Goal: Transaction & Acquisition: Purchase product/service

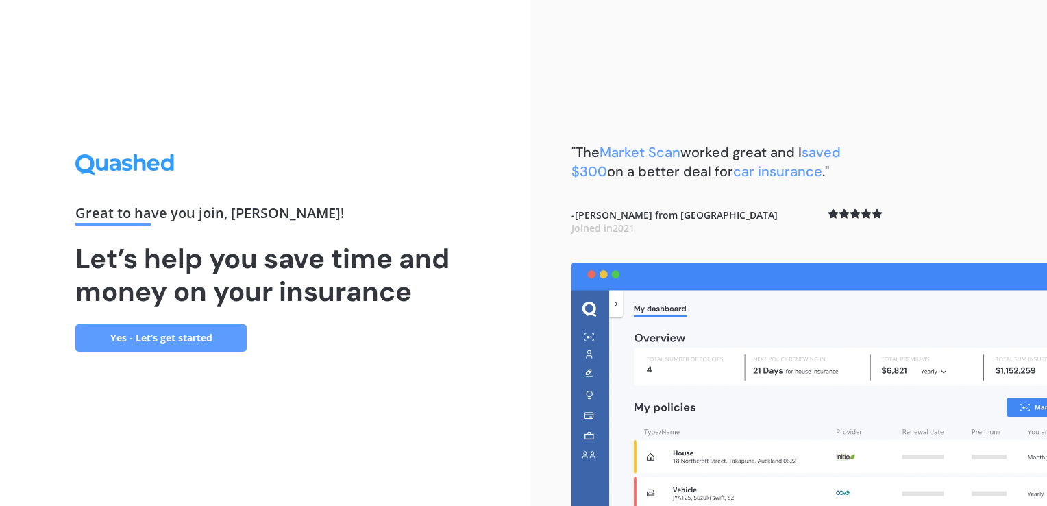
click at [154, 339] on link "Yes - Let’s get started" at bounding box center [160, 337] width 171 height 27
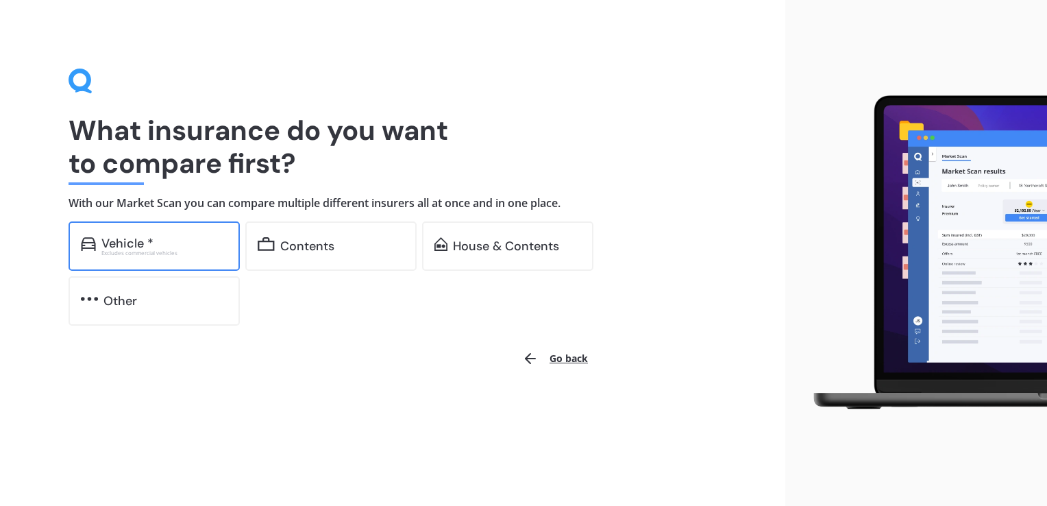
click at [178, 259] on div "Vehicle * Excludes commercial vehicles" at bounding box center [154, 245] width 171 height 49
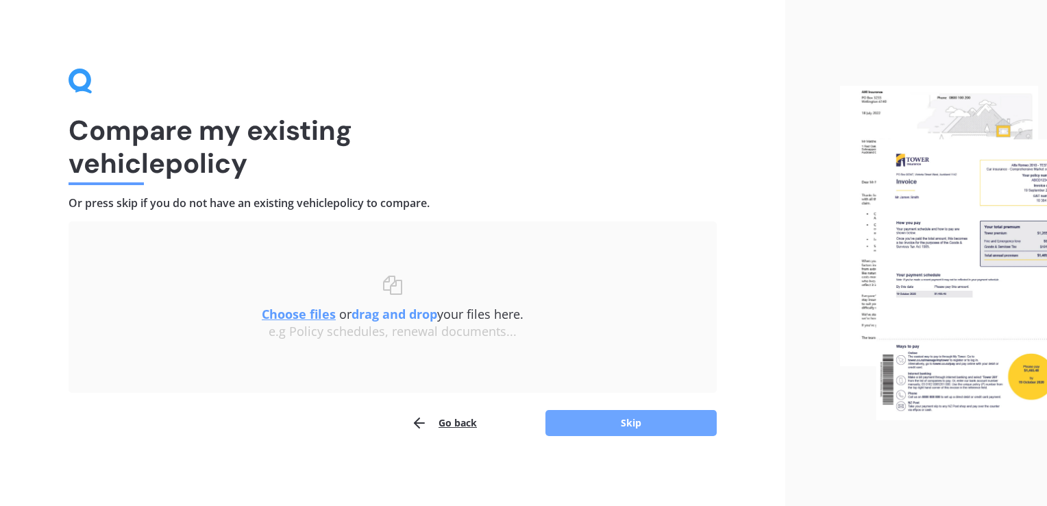
click at [594, 413] on button "Skip" at bounding box center [630, 423] width 171 height 26
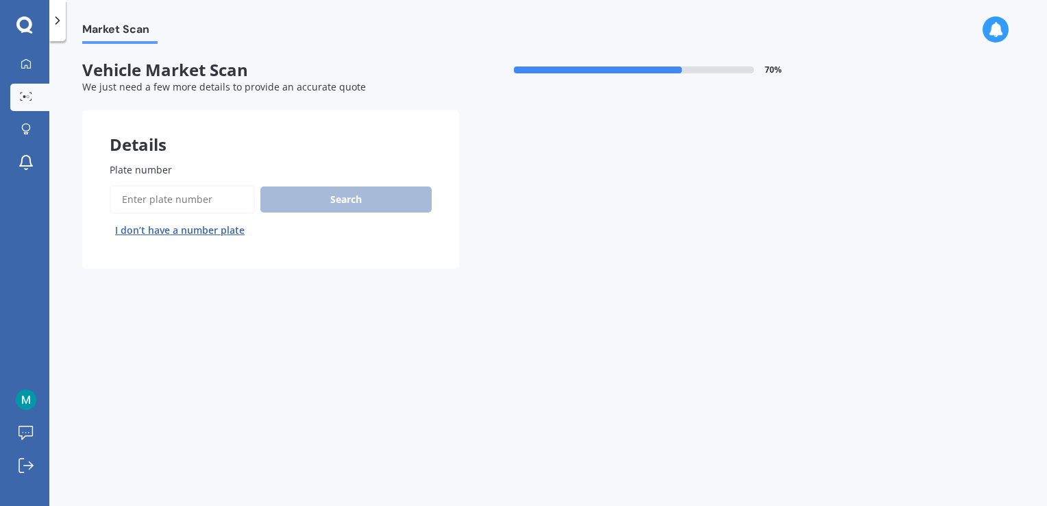
click at [192, 194] on input "Plate number" at bounding box center [182, 199] width 145 height 29
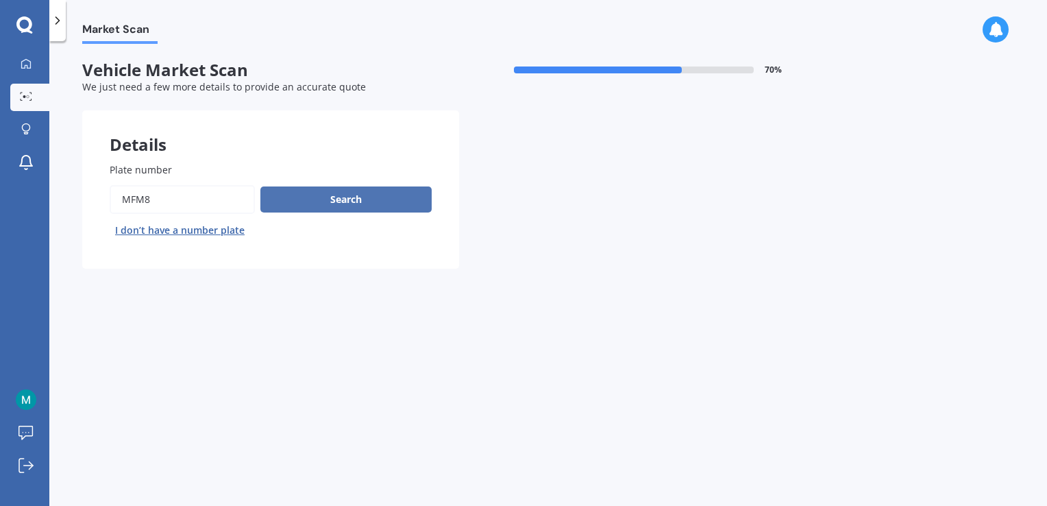
type input "MFM8"
click at [286, 208] on button "Search" at bounding box center [345, 199] width 171 height 26
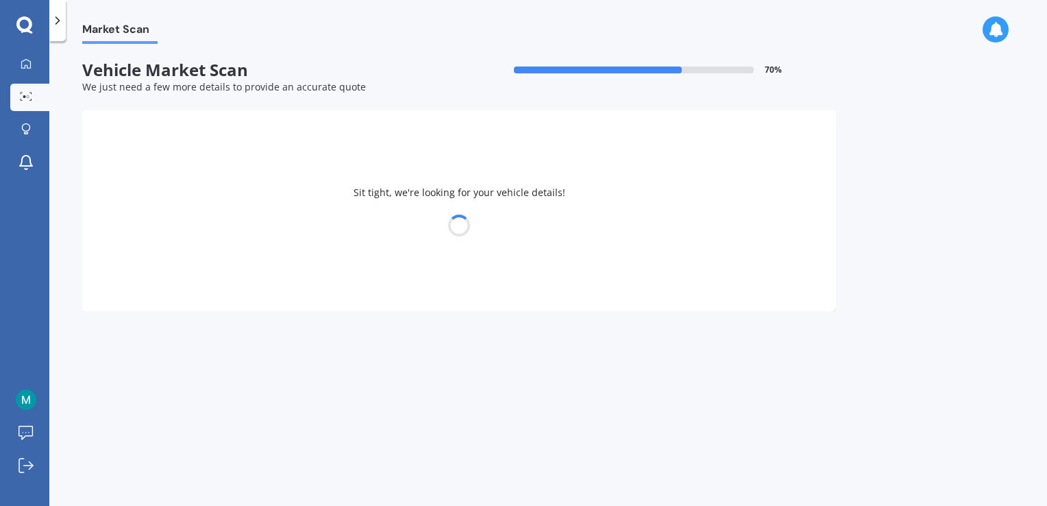
select select "HONDA"
select select "FIT"
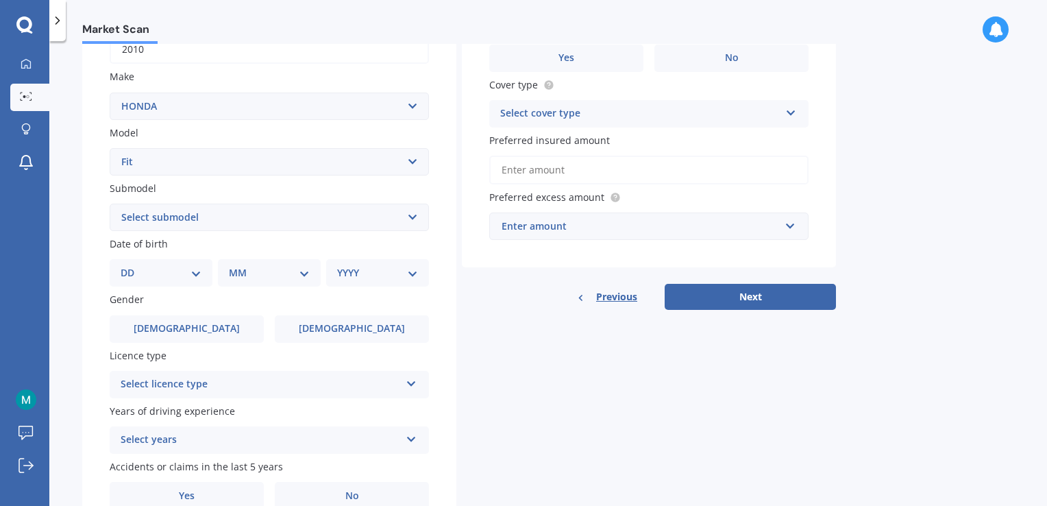
scroll to position [274, 0]
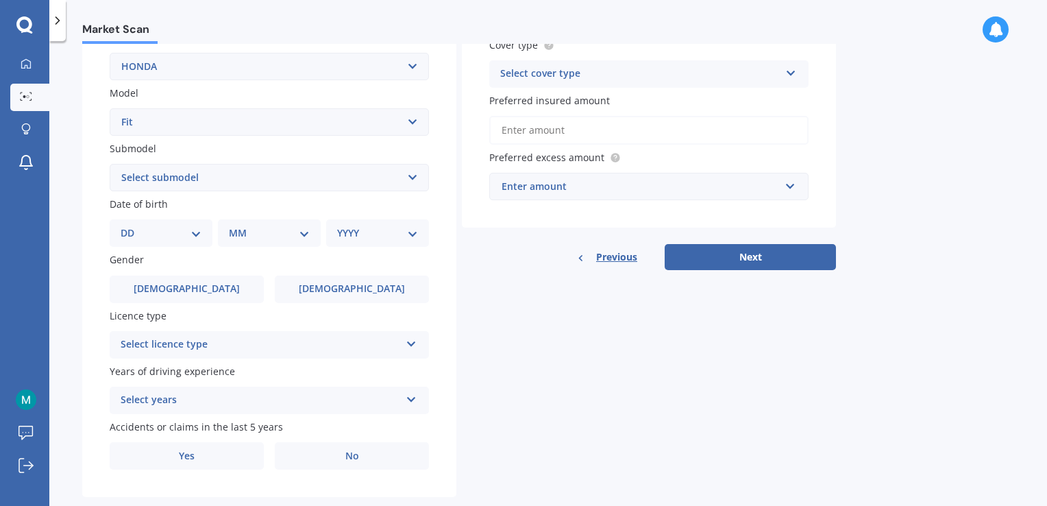
click at [192, 234] on select "DD 01 02 03 04 05 06 07 08 09 10 11 12 13 14 15 16 17 18 19 20 21 22 23 24 25 2…" at bounding box center [161, 232] width 81 height 15
select select "29"
click at [132, 225] on select "DD 01 02 03 04 05 06 07 08 09 10 11 12 13 14 15 16 17 18 19 20 21 22 23 24 25 2…" at bounding box center [161, 232] width 81 height 15
click at [261, 235] on select "MM 01 02 03 04 05 06 07 08 09 10 11 12" at bounding box center [271, 232] width 75 height 15
click at [255, 235] on select "MM 01 02 03 04 05 06 07 08 09 10 11 12" at bounding box center [271, 232] width 75 height 15
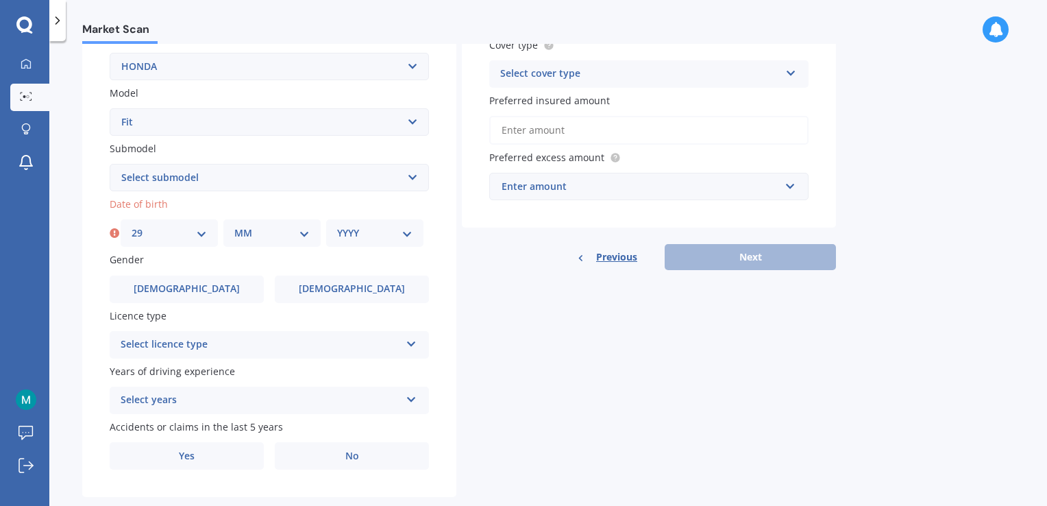
click at [255, 235] on select "MM 01 02 03 04 05 06 07 08 09 10 11 12" at bounding box center [271, 232] width 75 height 15
select select "01"
click at [234, 225] on select "MM 01 02 03 04 05 06 07 08 09 10 11 12" at bounding box center [271, 232] width 75 height 15
click at [386, 236] on select "YYYY 2025 2024 2023 2022 2021 2020 2019 2018 2017 2016 2015 2014 2013 2012 2011…" at bounding box center [374, 232] width 75 height 15
select select "1996"
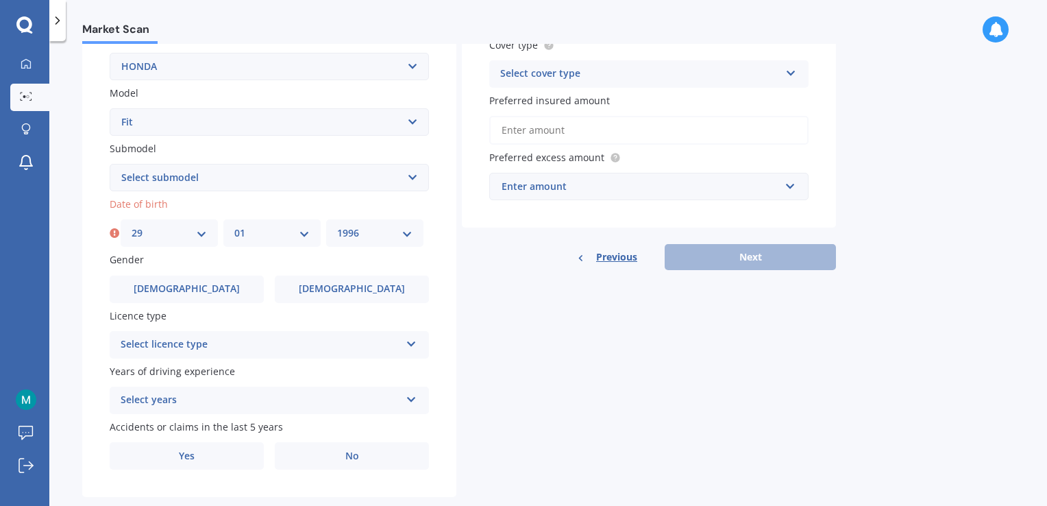
click at [337, 225] on select "YYYY 2025 2024 2023 2022 2021 2020 2019 2018 2017 2016 2015 2014 2013 2012 2011…" at bounding box center [374, 232] width 75 height 15
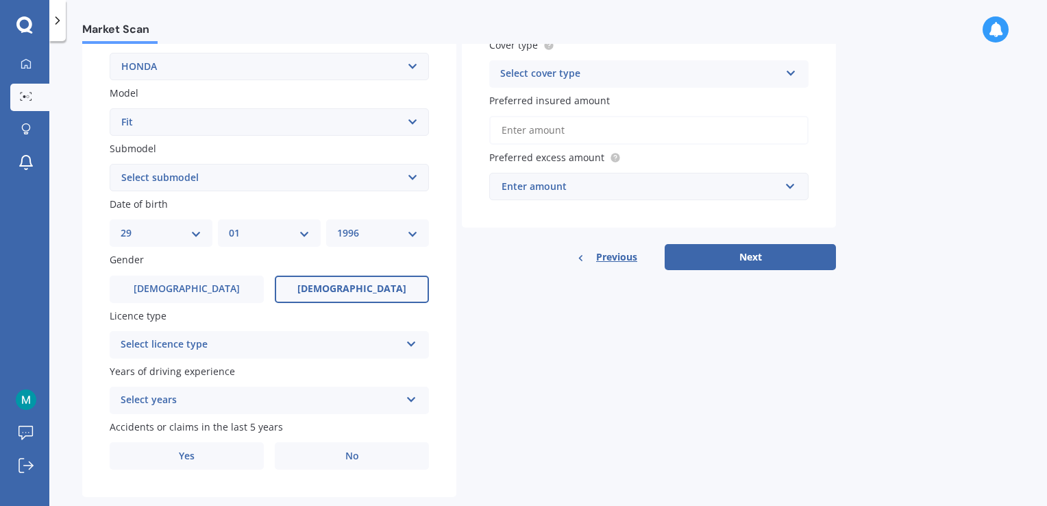
click at [320, 296] on label "[DEMOGRAPHIC_DATA]" at bounding box center [352, 288] width 154 height 27
click at [0, 0] on input "[DEMOGRAPHIC_DATA]" at bounding box center [0, 0] width 0 height 0
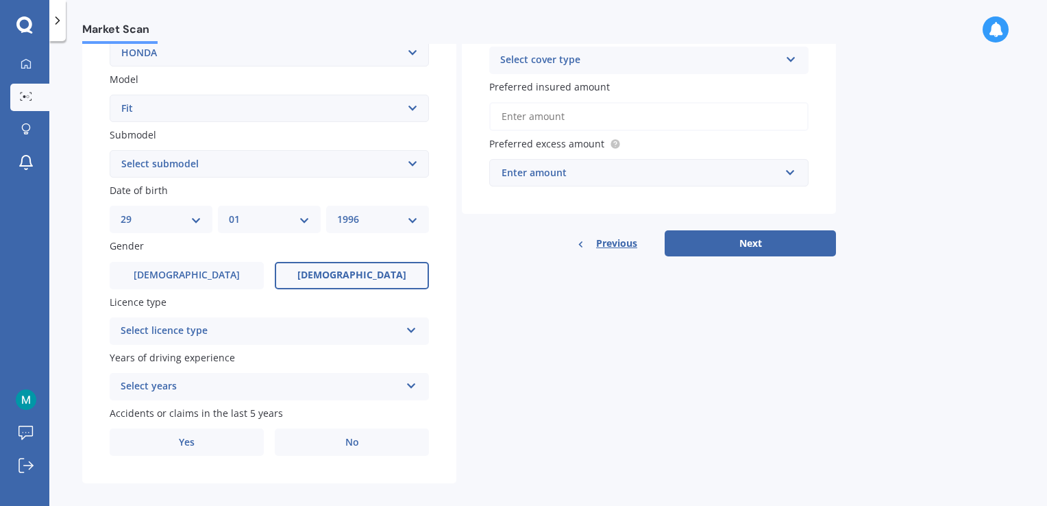
scroll to position [301, 0]
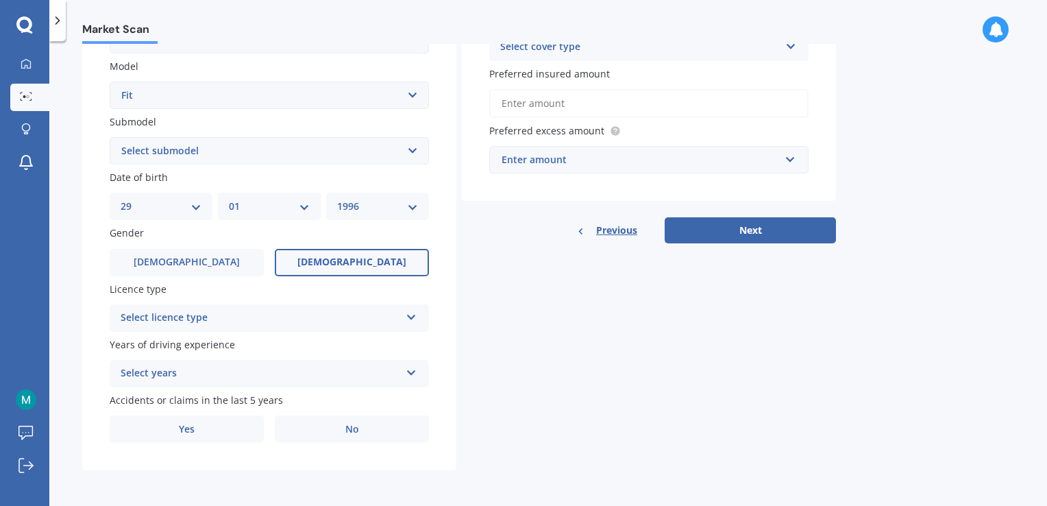
click at [203, 321] on div "Select licence type" at bounding box center [261, 318] width 280 height 16
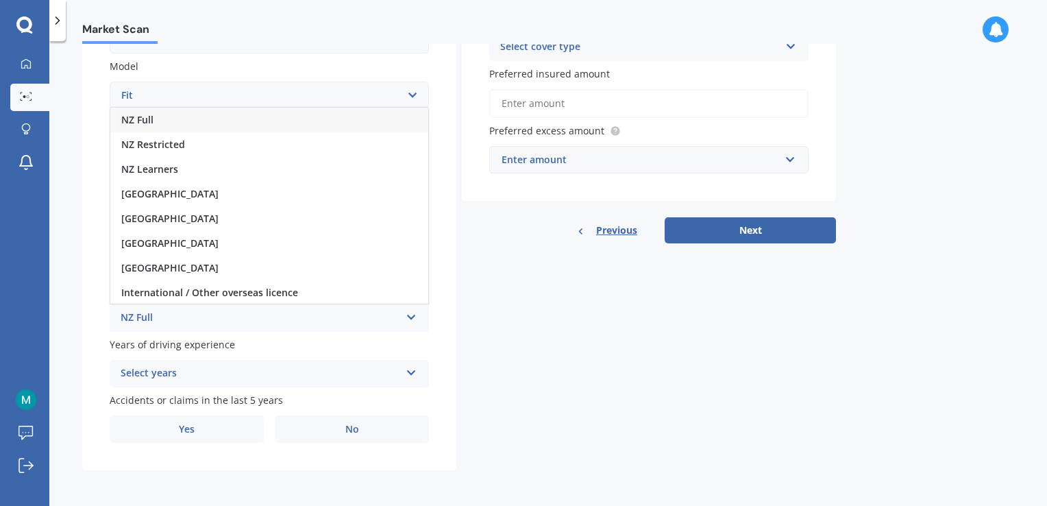
click at [186, 112] on div "NZ Full" at bounding box center [269, 120] width 318 height 25
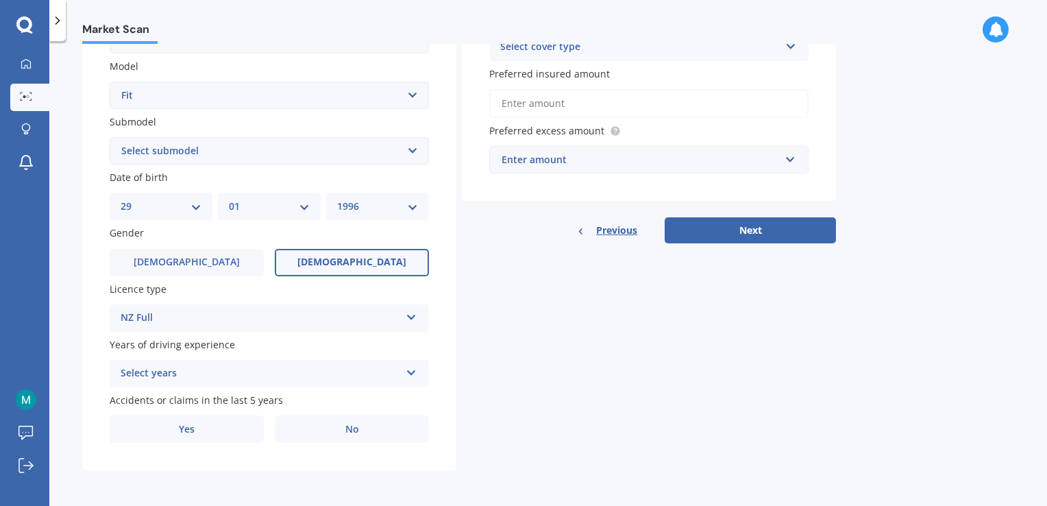
click at [181, 380] on div "Select years" at bounding box center [261, 373] width 280 height 16
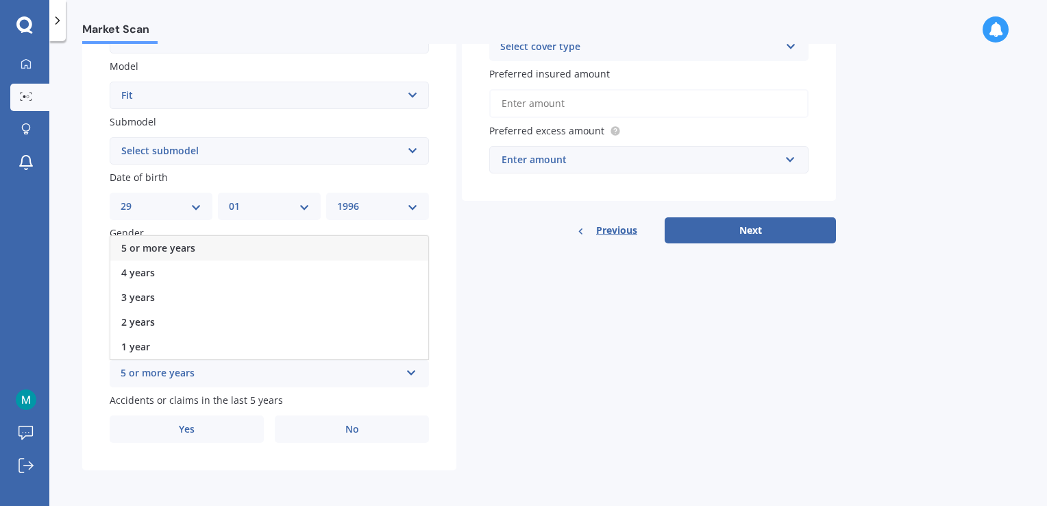
click at [181, 249] on span "5 or more years" at bounding box center [158, 247] width 74 height 13
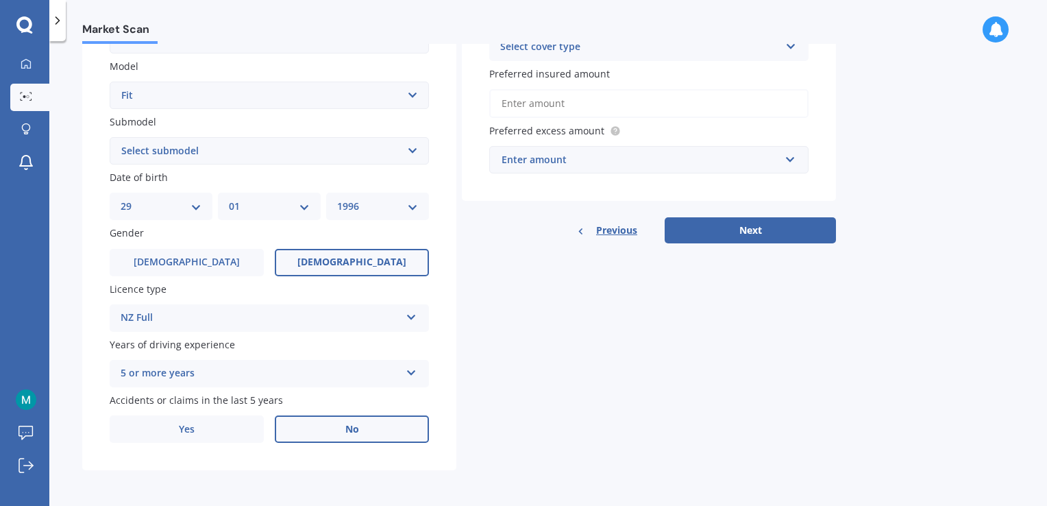
click at [321, 421] on label "No" at bounding box center [352, 428] width 154 height 27
click at [0, 0] on input "No" at bounding box center [0, 0] width 0 height 0
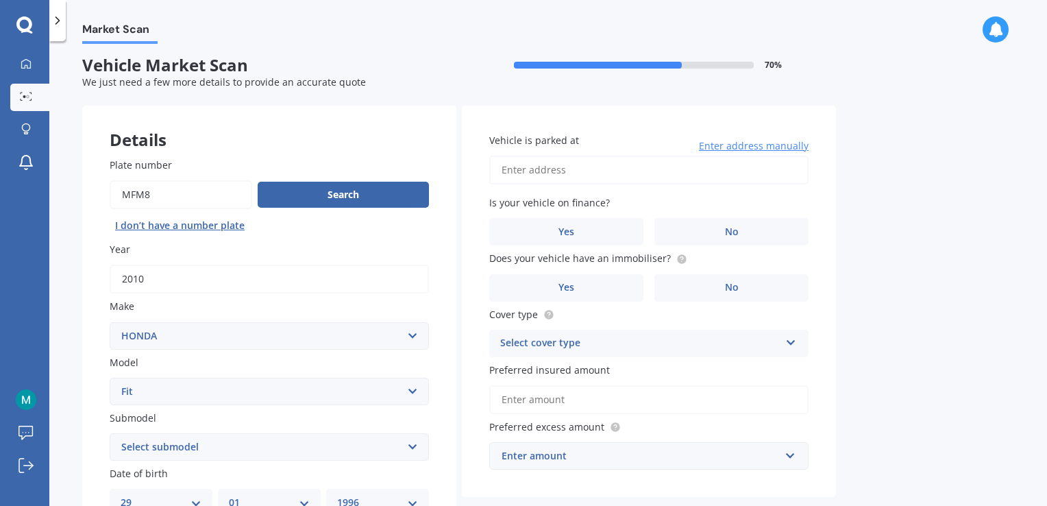
scroll to position [0, 0]
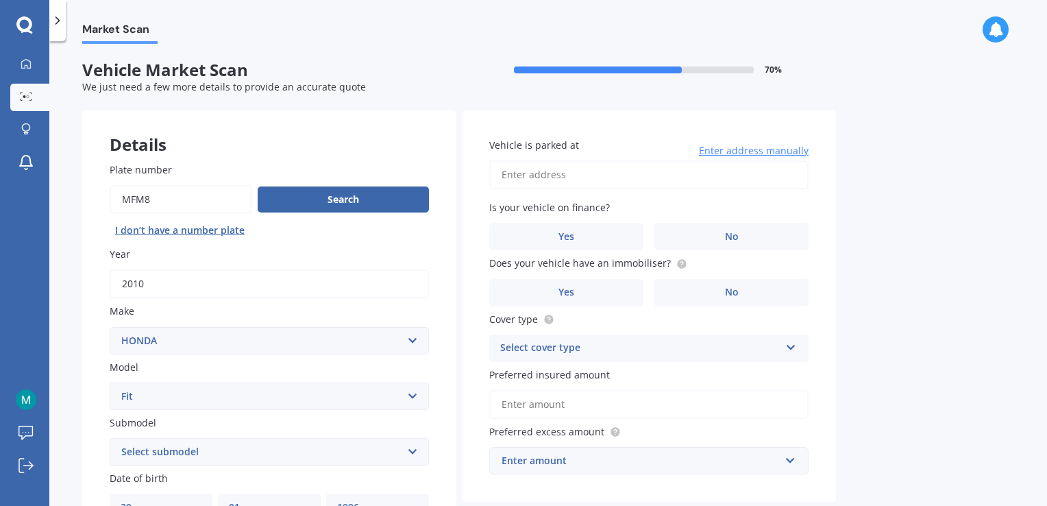
click at [574, 175] on input "Vehicle is parked at" at bounding box center [648, 174] width 319 height 29
type input "[STREET_ADDRESS] 2010"
click at [723, 241] on label "No" at bounding box center [731, 236] width 154 height 27
click at [0, 0] on input "No" at bounding box center [0, 0] width 0 height 0
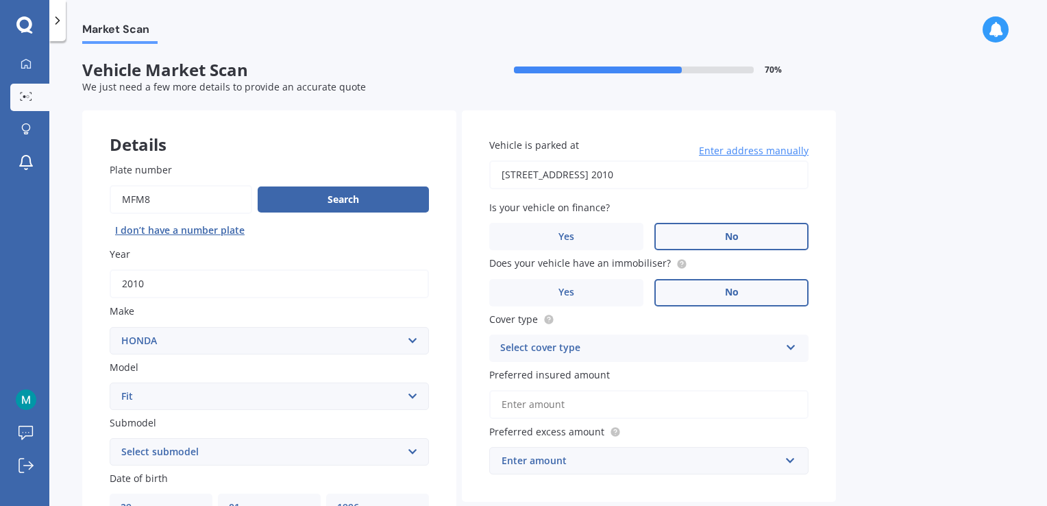
click at [734, 289] on span "No" at bounding box center [732, 292] width 14 height 12
click at [0, 0] on input "No" at bounding box center [0, 0] width 0 height 0
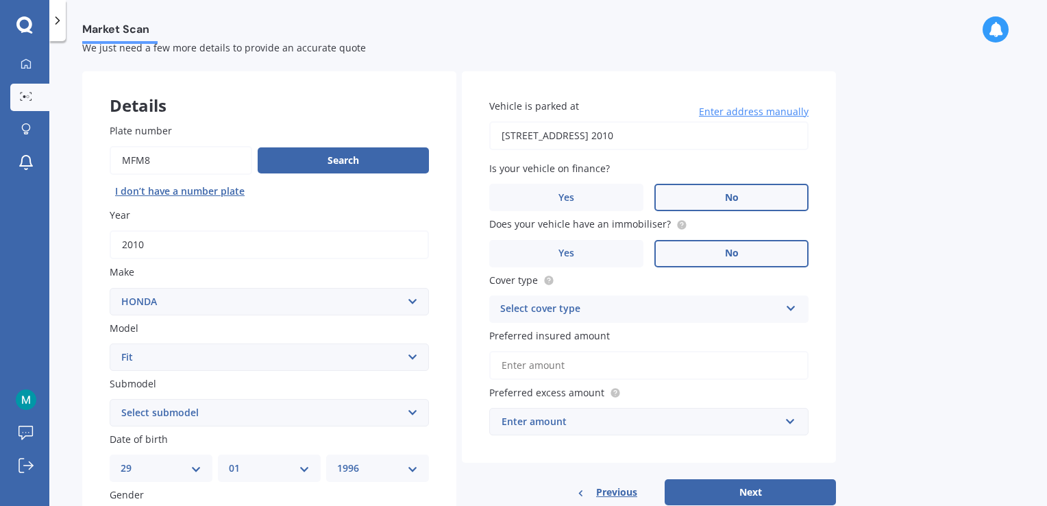
scroll to position [47, 0]
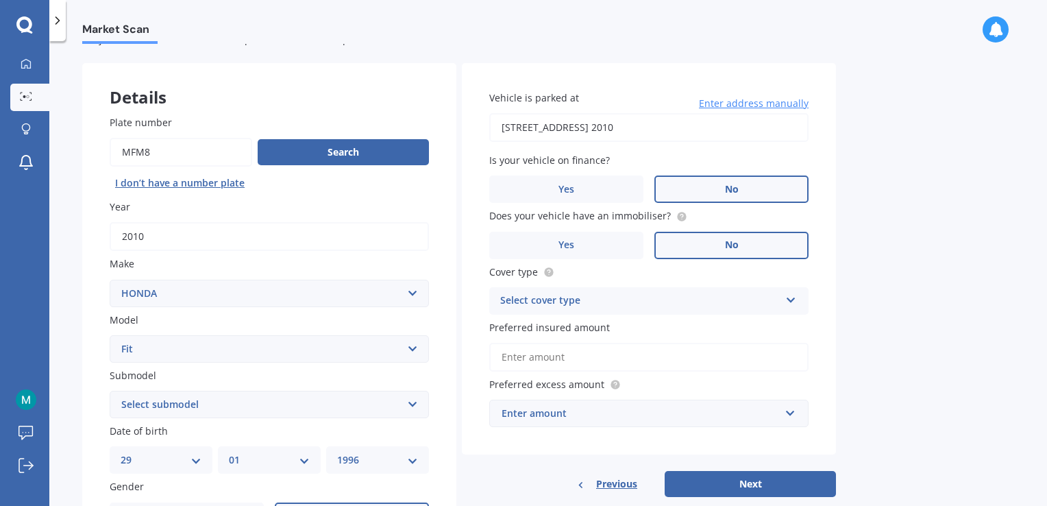
click at [734, 289] on div "Select cover type Comprehensive Third Party, Fire & Theft Third Party" at bounding box center [648, 300] width 319 height 27
click at [593, 323] on div "Comprehensive" at bounding box center [649, 327] width 318 height 25
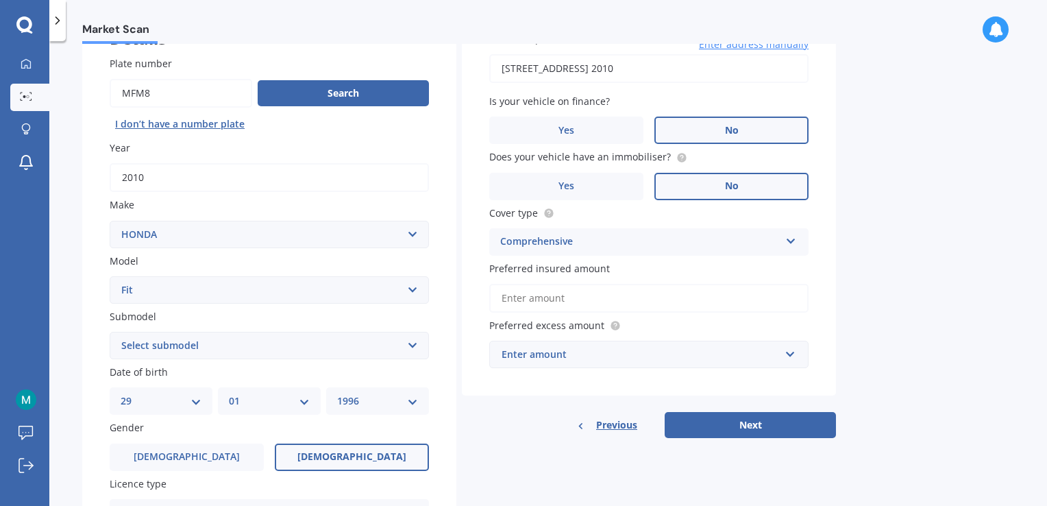
click at [566, 297] on input "Preferred insured amount" at bounding box center [648, 298] width 319 height 29
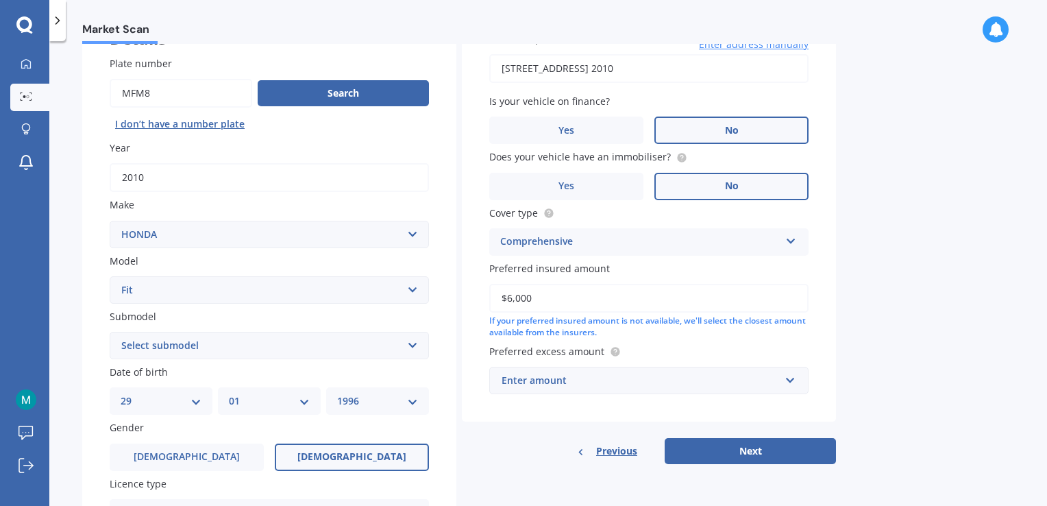
type input "$6,000"
click at [582, 384] on div "Enter amount" at bounding box center [641, 380] width 278 height 15
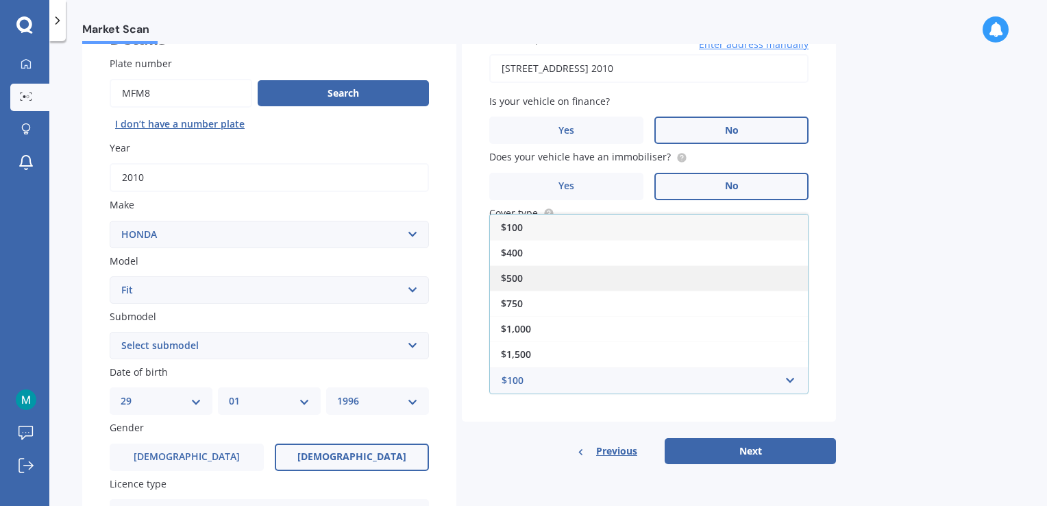
click at [541, 275] on div "$500" at bounding box center [649, 277] width 318 height 25
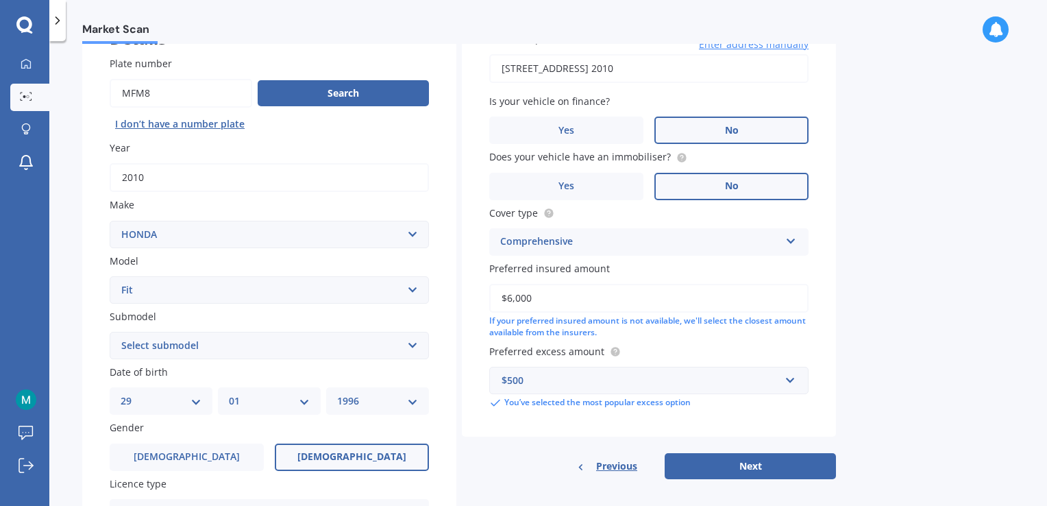
scroll to position [175, 0]
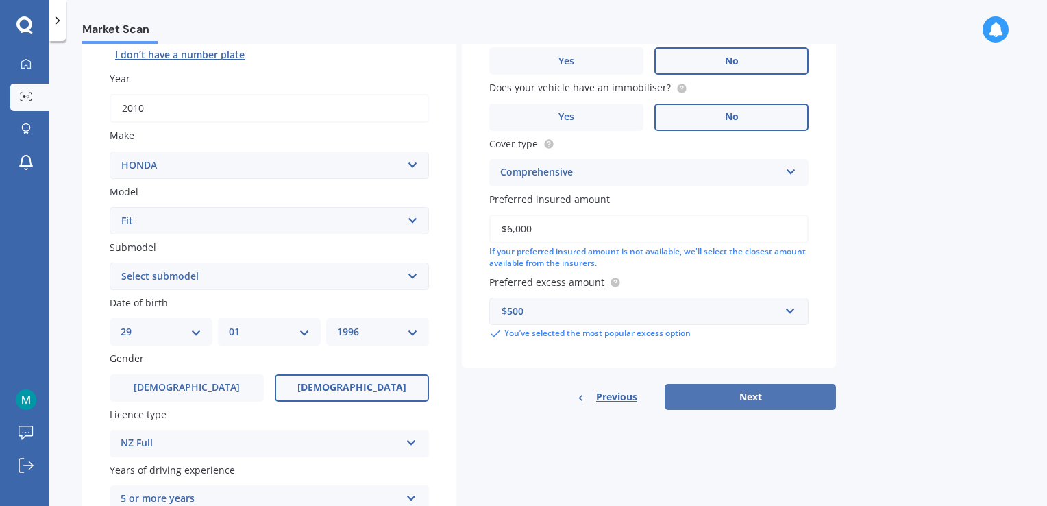
click at [768, 396] on button "Next" at bounding box center [750, 397] width 171 height 26
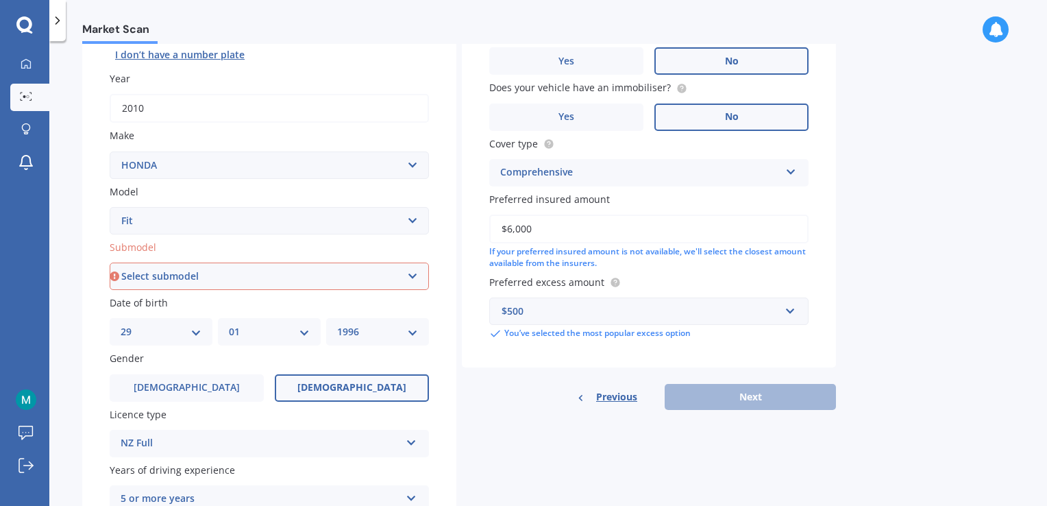
click at [366, 267] on select "Select submodel Diesel EV Hybrid Petrol" at bounding box center [269, 275] width 319 height 27
click at [285, 286] on select "Select submodel Diesel EV Hybrid Petrol" at bounding box center [269, 275] width 319 height 27
select select "PETROL"
click at [110, 262] on select "Select submodel Diesel EV Hybrid Petrol" at bounding box center [269, 275] width 319 height 27
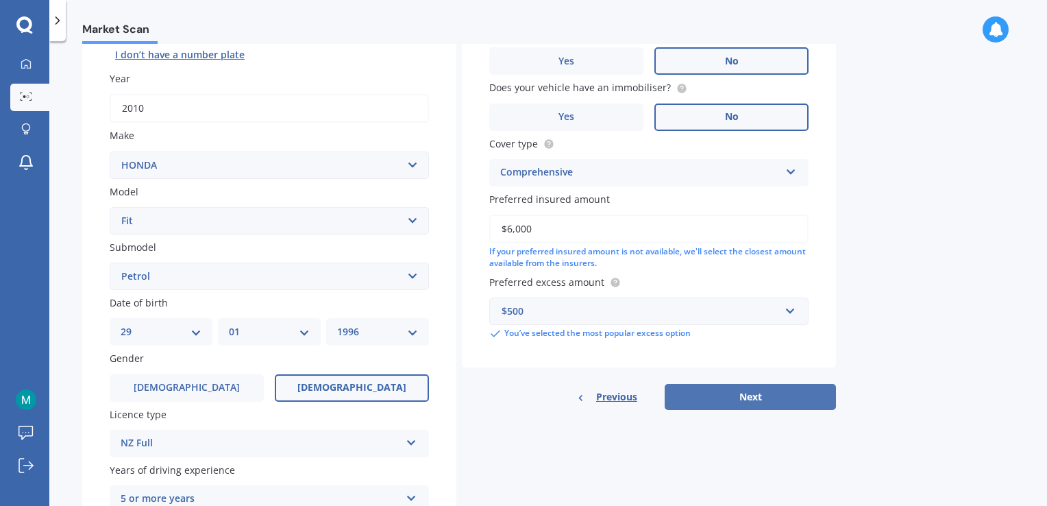
click at [776, 397] on button "Next" at bounding box center [750, 397] width 171 height 26
select select "29"
select select "01"
select select "1996"
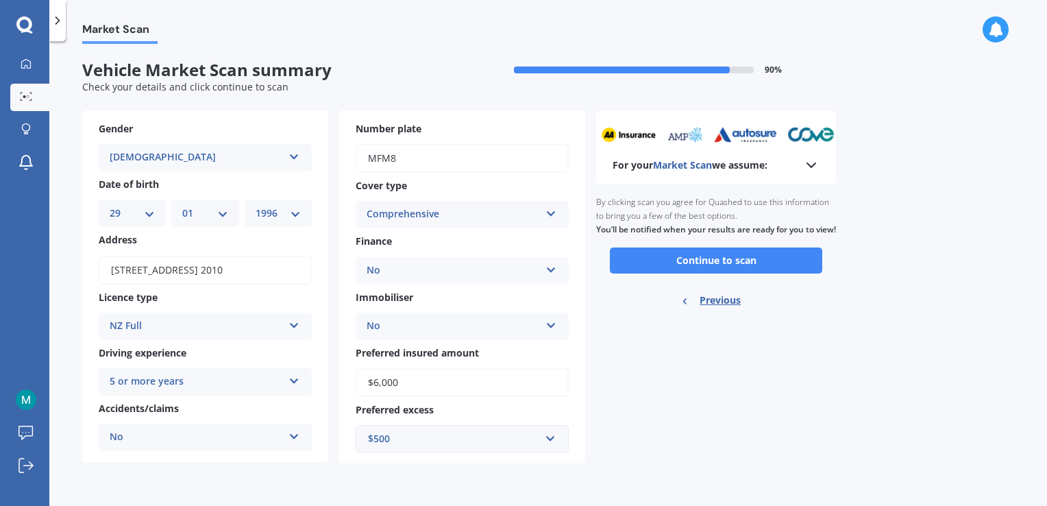
scroll to position [0, 0]
click at [719, 272] on button "Continue to scan" at bounding box center [716, 260] width 212 height 26
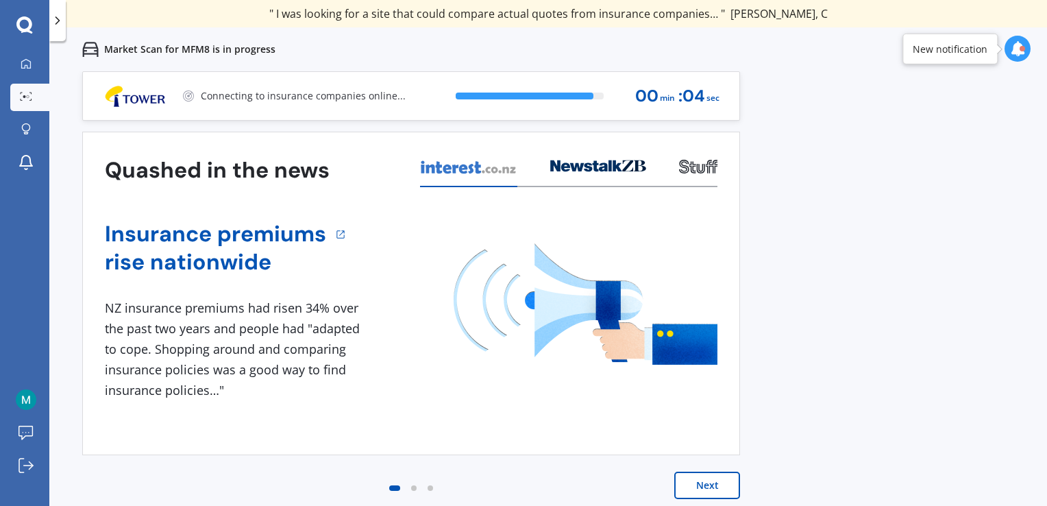
click at [716, 483] on button "Next" at bounding box center [707, 484] width 66 height 27
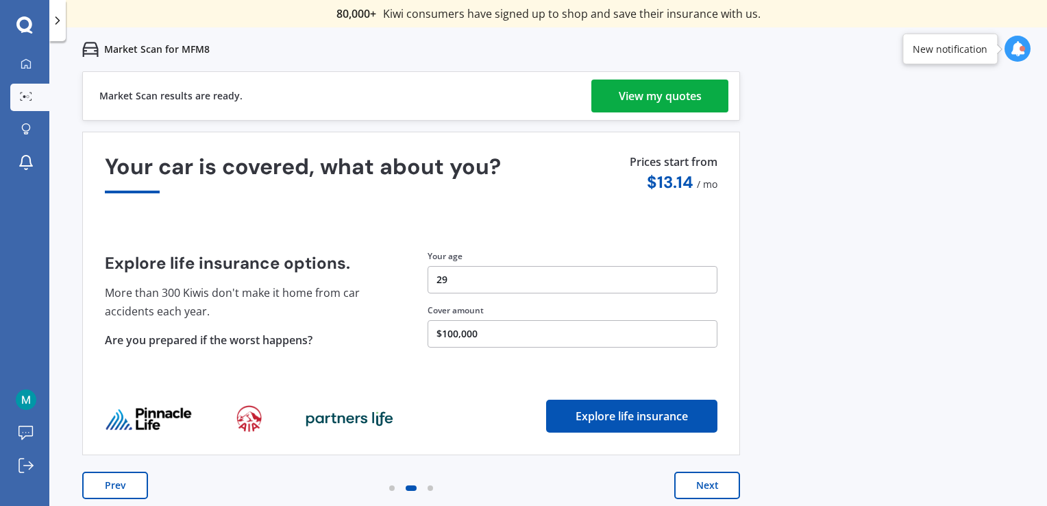
click at [631, 410] on button "Explore life insurance" at bounding box center [631, 416] width 171 height 33
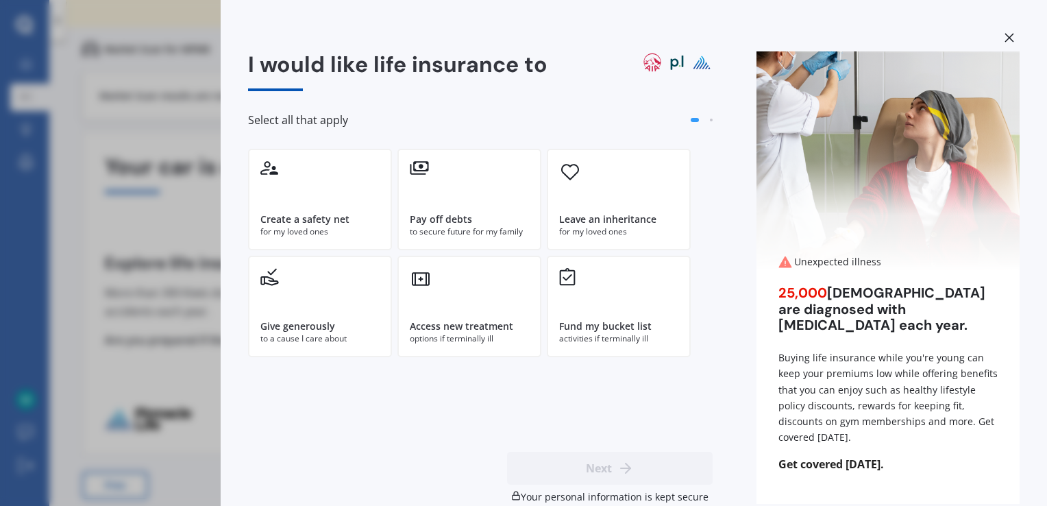
click at [148, 135] on div "I would like life insurance to Select all that apply Create a safety net for my…" at bounding box center [523, 253] width 1047 height 506
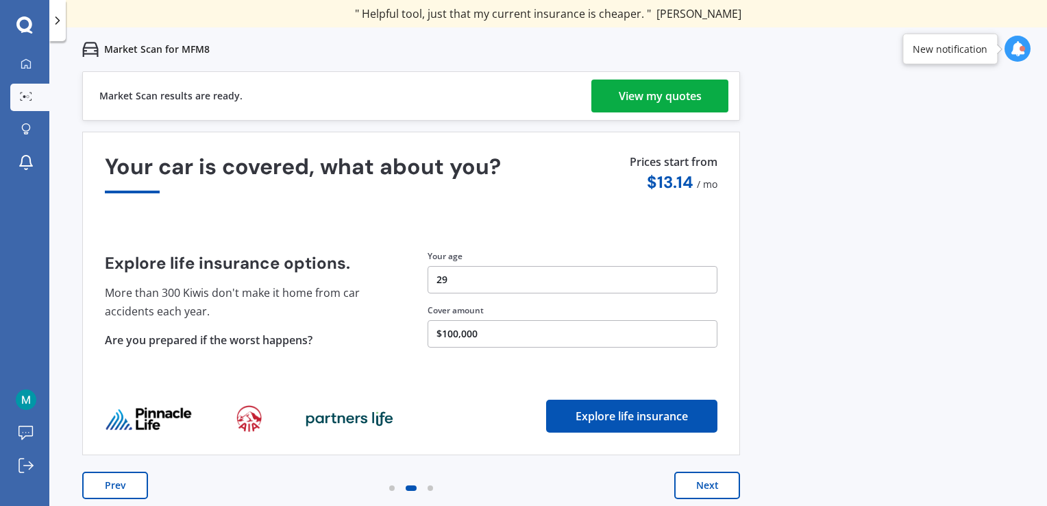
click at [670, 83] on div "View my quotes" at bounding box center [660, 95] width 83 height 33
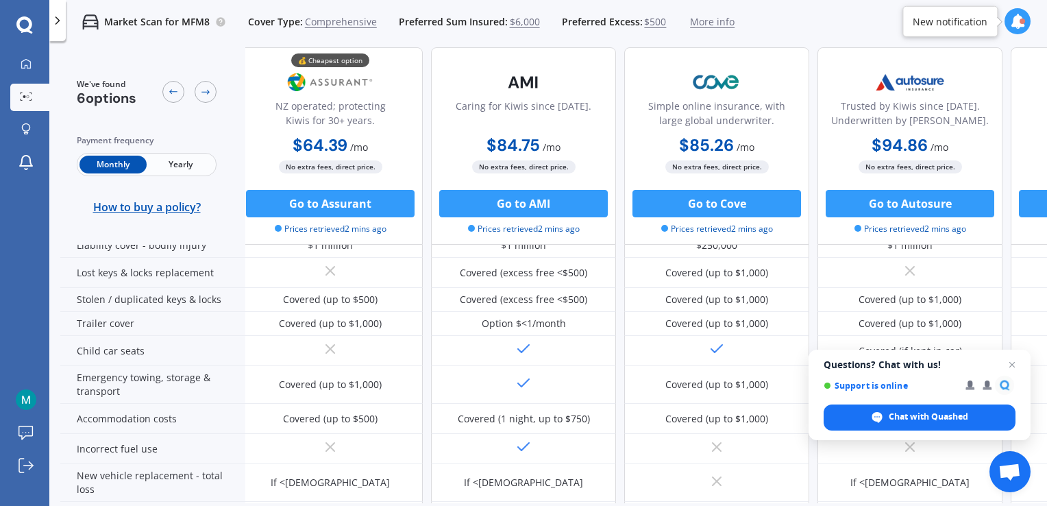
scroll to position [274, 8]
click at [1011, 365] on span "Close chat" at bounding box center [1012, 364] width 17 height 17
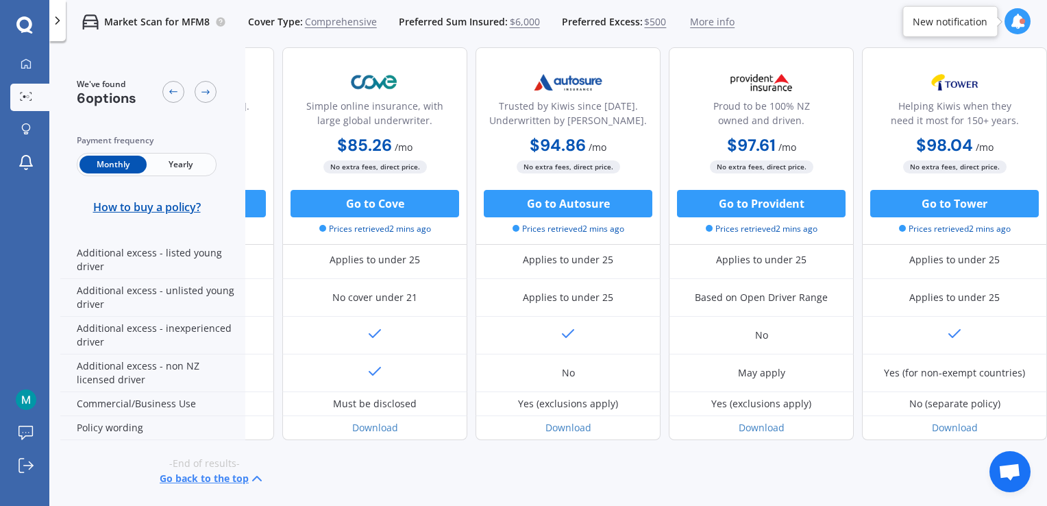
scroll to position [735, 351]
